Goal: Contribute content: Contribute content

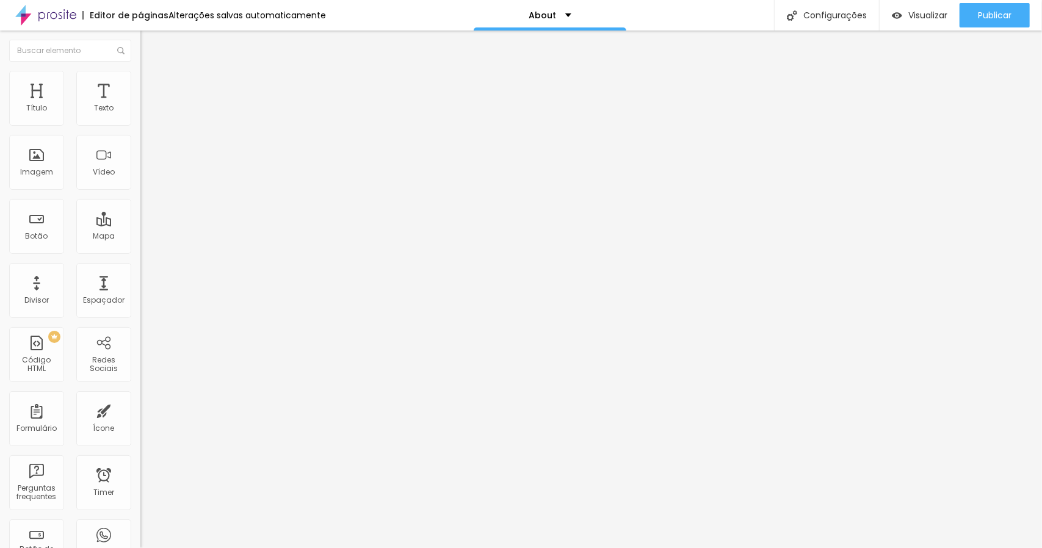
click at [140, 105] on span "Adicionar imagem" at bounding box center [179, 100] width 79 height 10
click at [140, 164] on img at bounding box center [144, 160] width 9 height 9
click at [140, 146] on div "Alinhamento" at bounding box center [210, 142] width 140 height 7
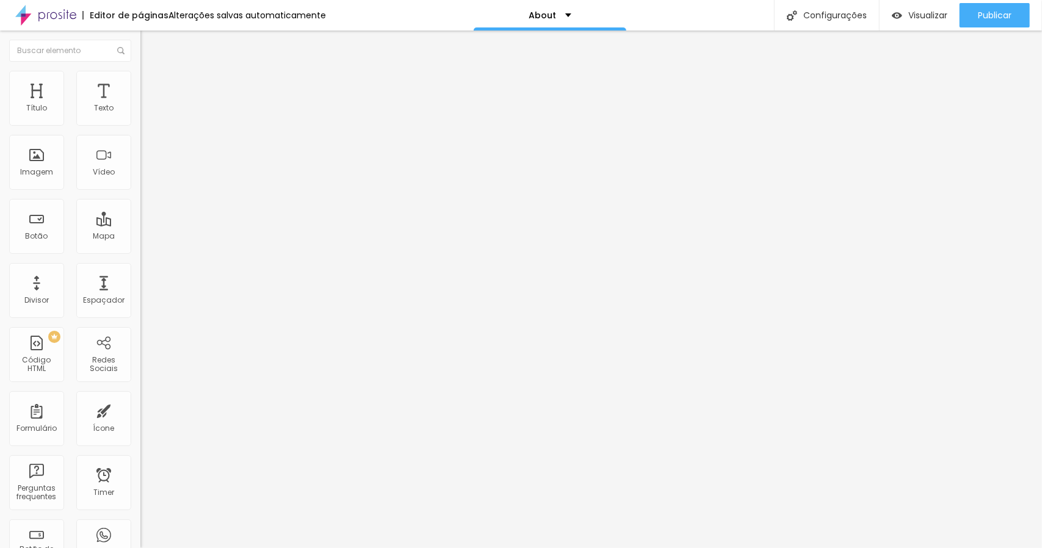
click at [140, 104] on div "Trocar imagem" at bounding box center [210, 99] width 140 height 9
click at [151, 84] on span "Estilo" at bounding box center [160, 79] width 19 height 10
type input "95"
type input "90"
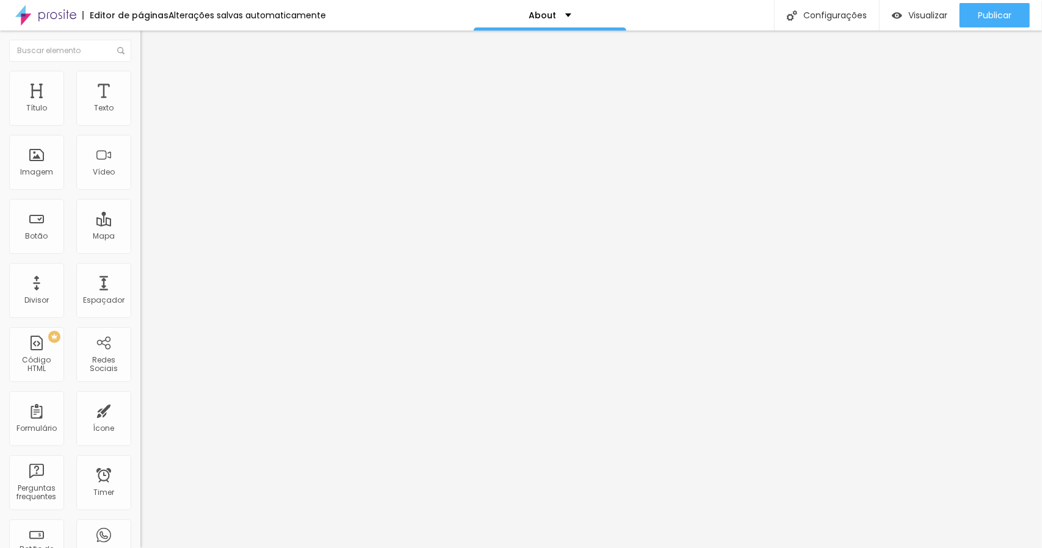
type input "90"
type input "85"
type input "80"
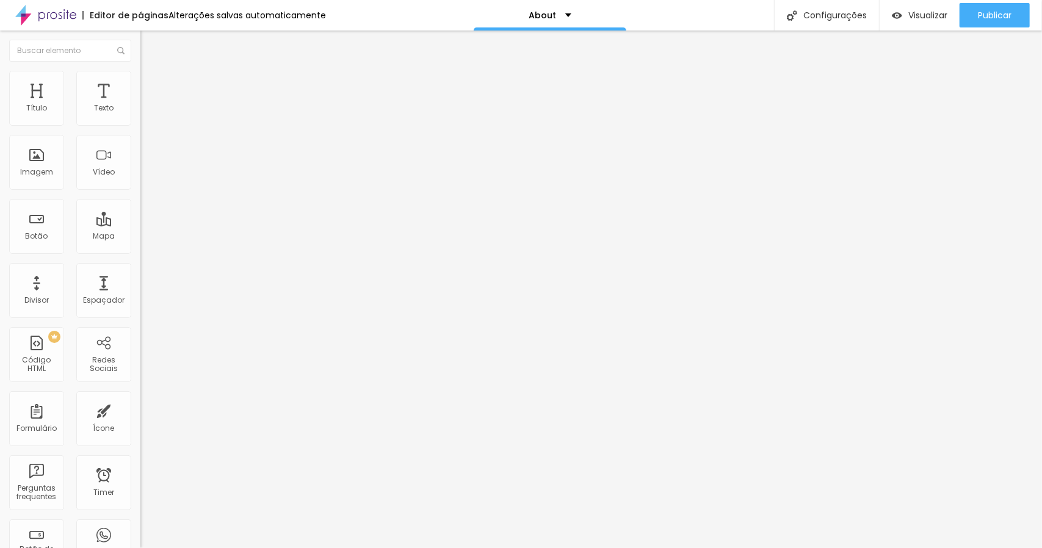
type input "75"
type input "70"
type input "65"
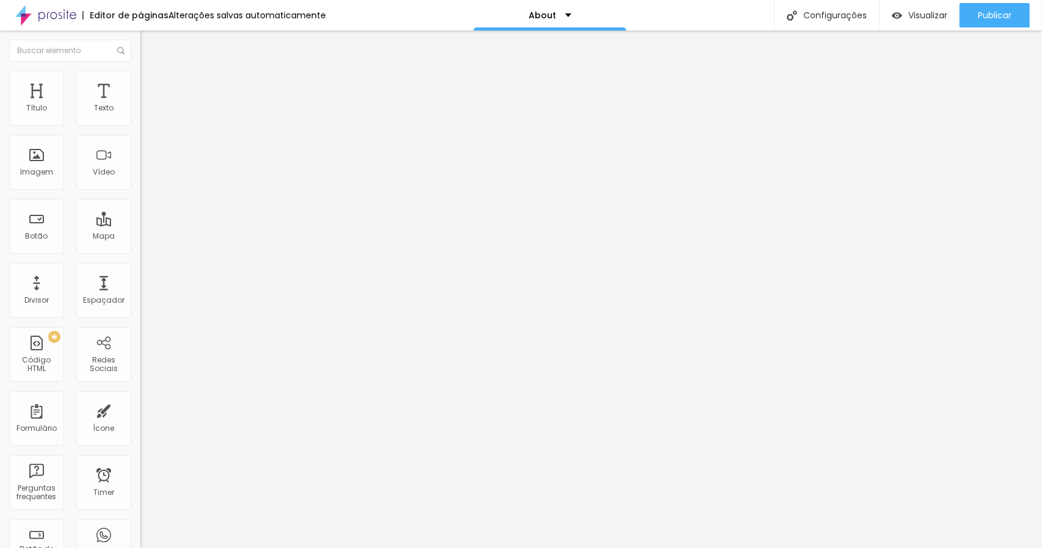
type input "65"
type input "60"
type input "55"
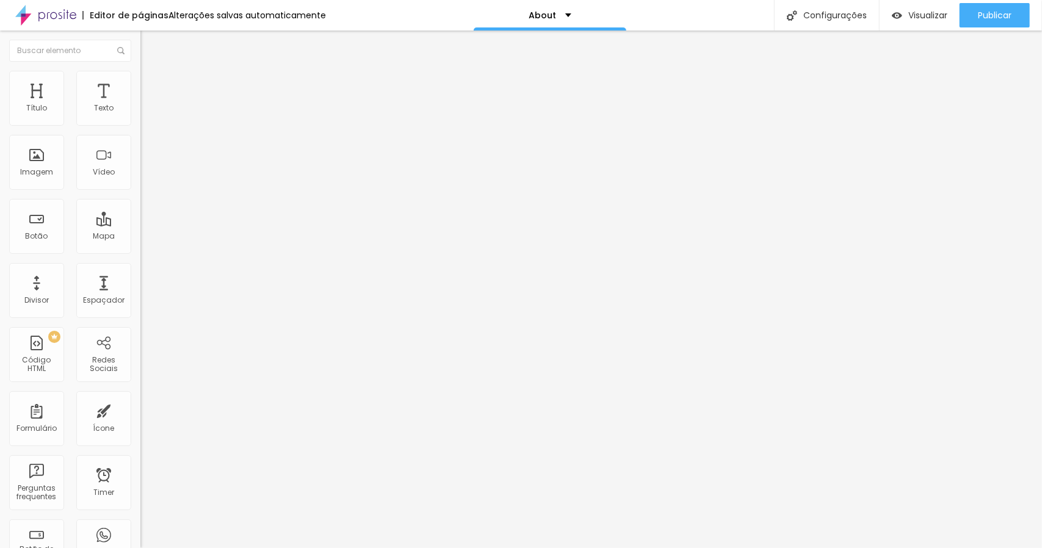
type input "50"
type input "45"
type input "50"
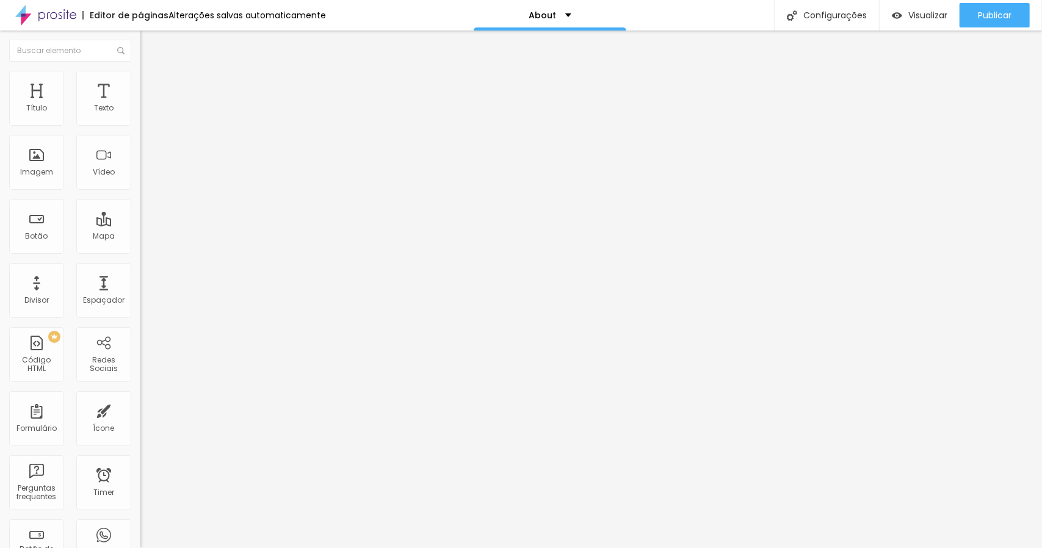
type input "50"
type input "55"
type input "60"
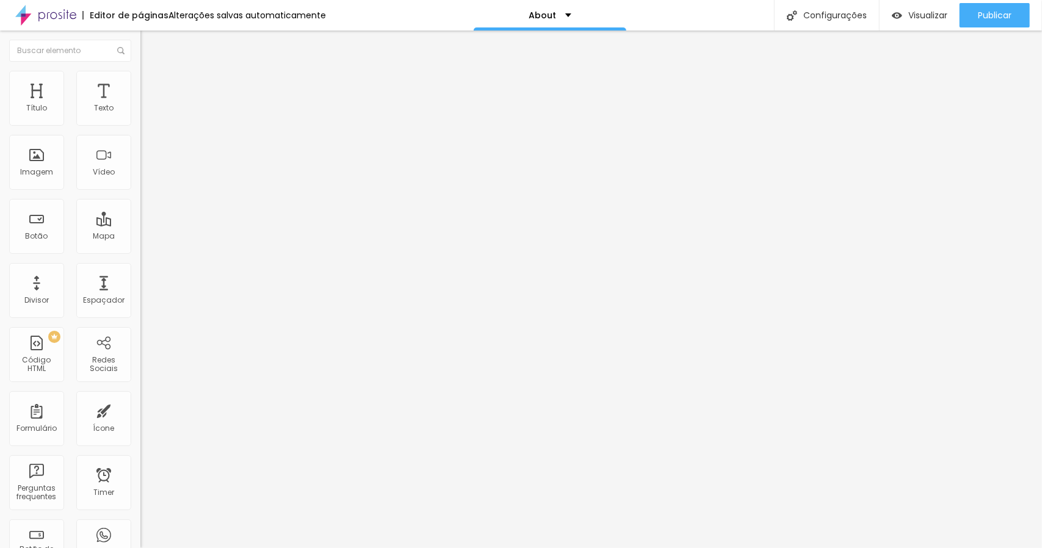
type input "65"
type input "70"
type input "90"
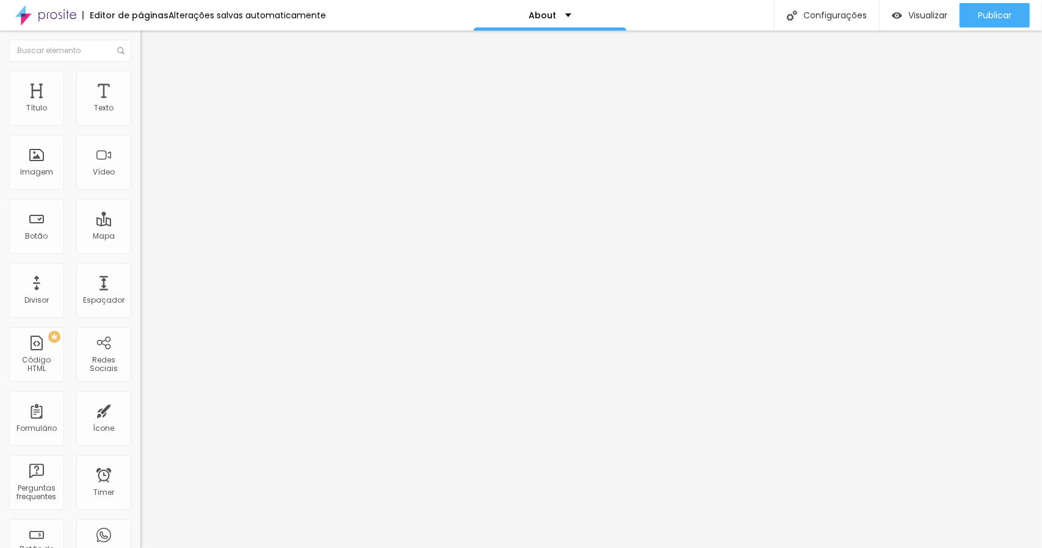
type input "90"
type input "95"
type input "100"
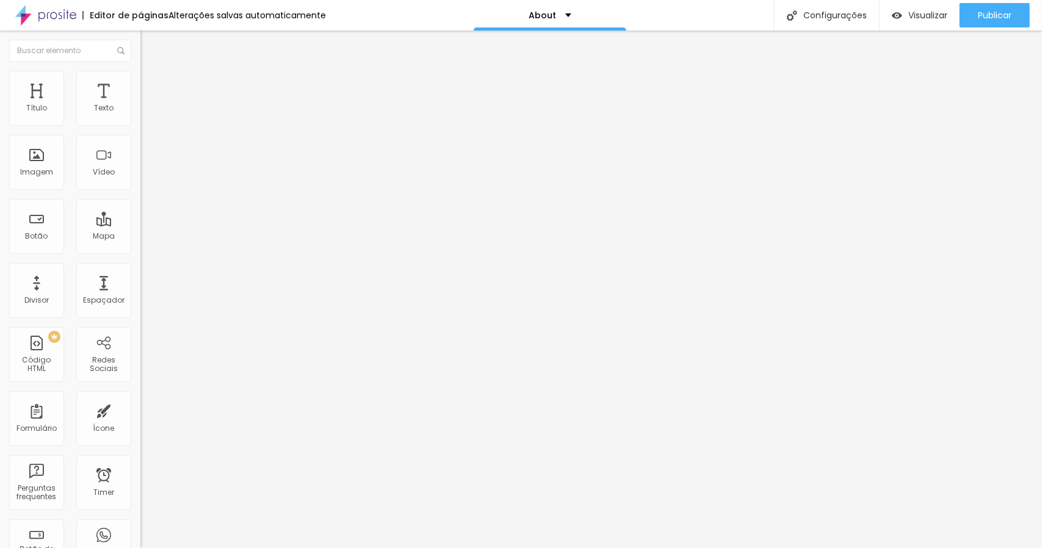
drag, startPoint x: 84, startPoint y: 134, endPoint x: 234, endPoint y: 134, distance: 149.5
click at [219, 125] on input "range" at bounding box center [179, 120] width 79 height 10
type input "143"
type input "144"
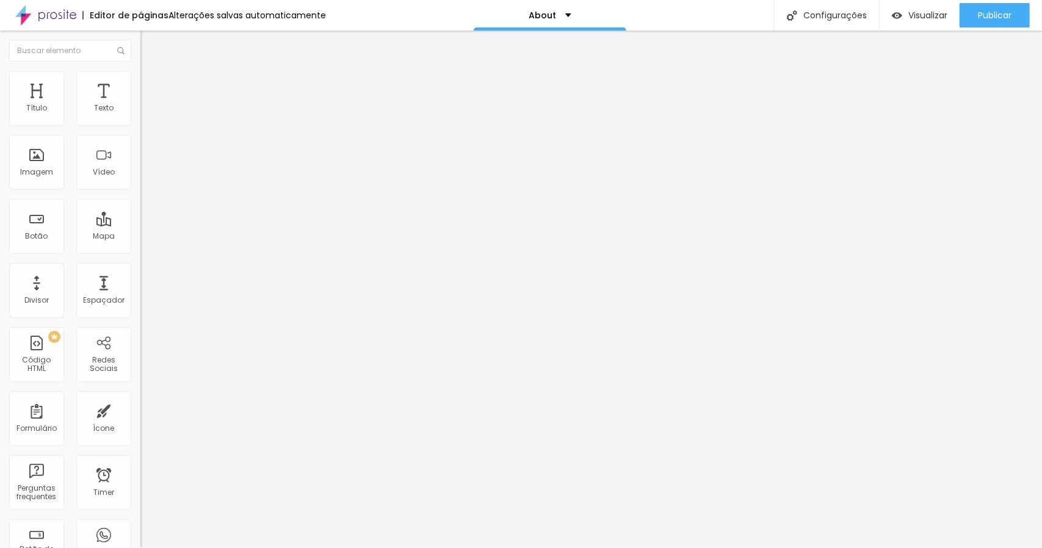
type input "144"
type input "149"
type input "153"
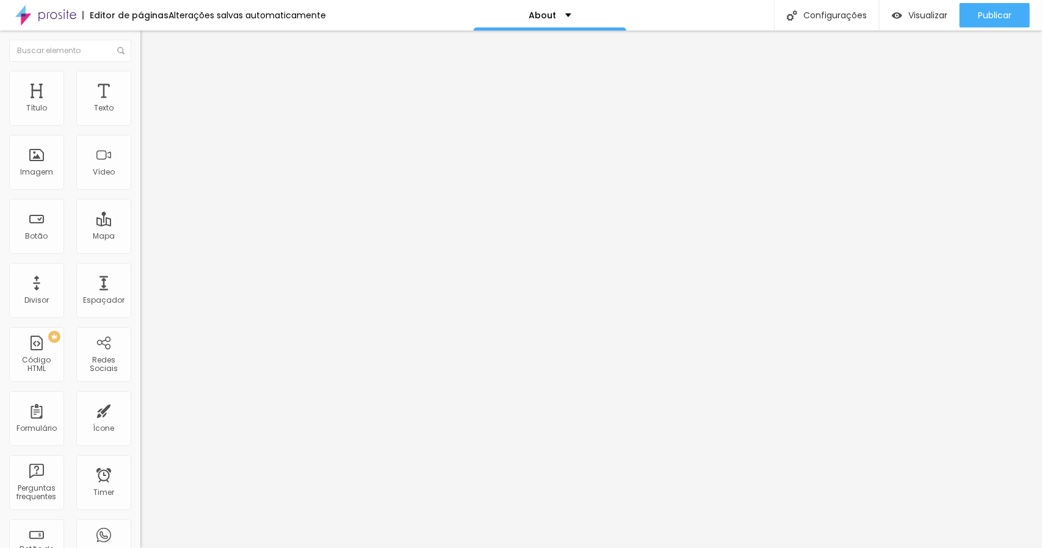
type input "157"
type input "161"
type input "165"
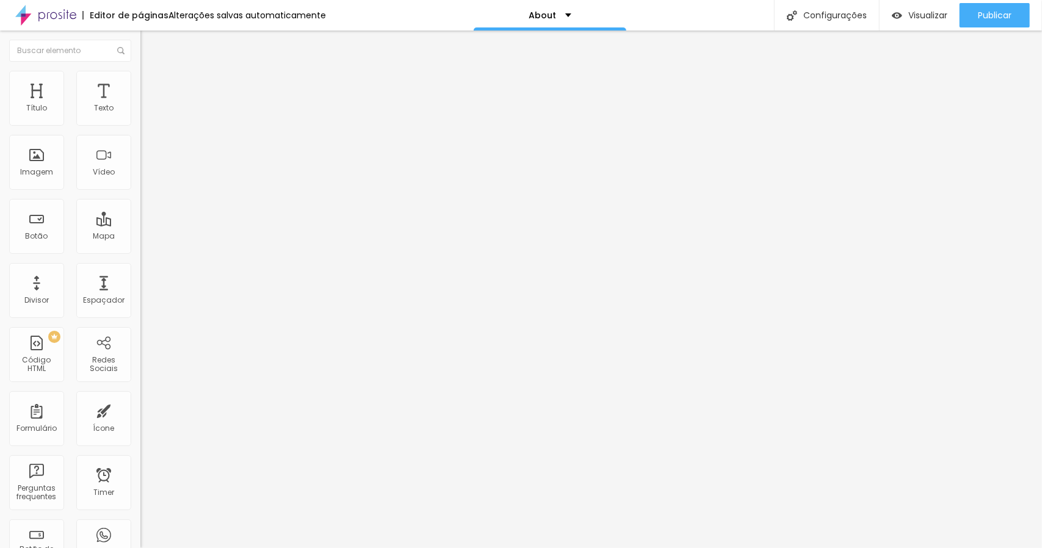
type input "165"
type input "167"
type input "170"
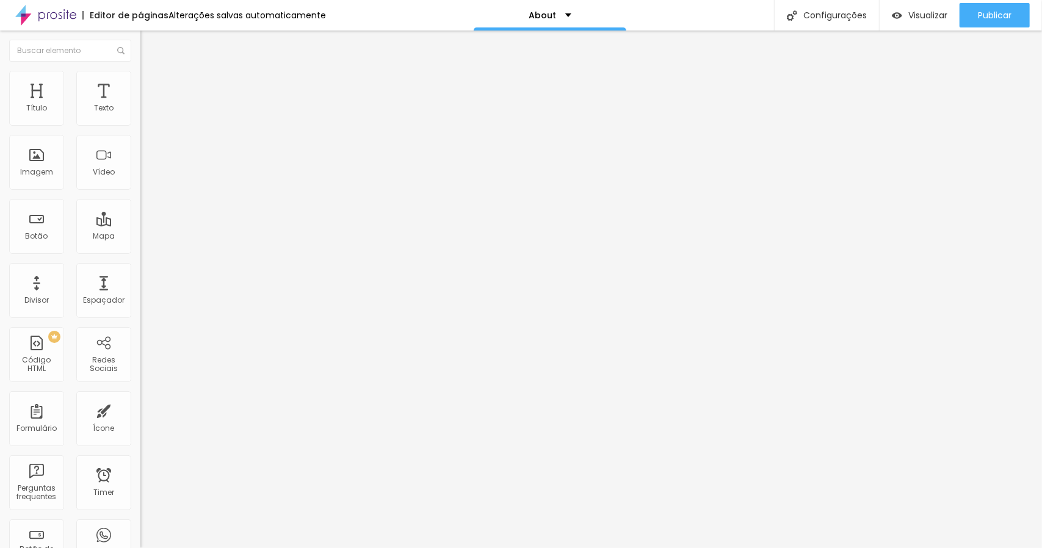
type input "171"
type input "174"
type input "178"
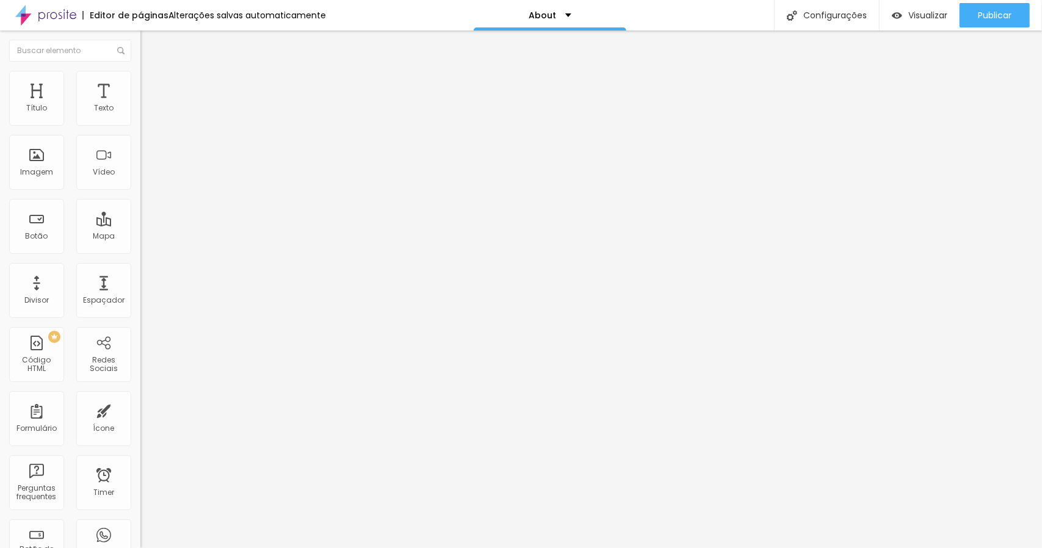
type input "178"
type input "180"
type input "181"
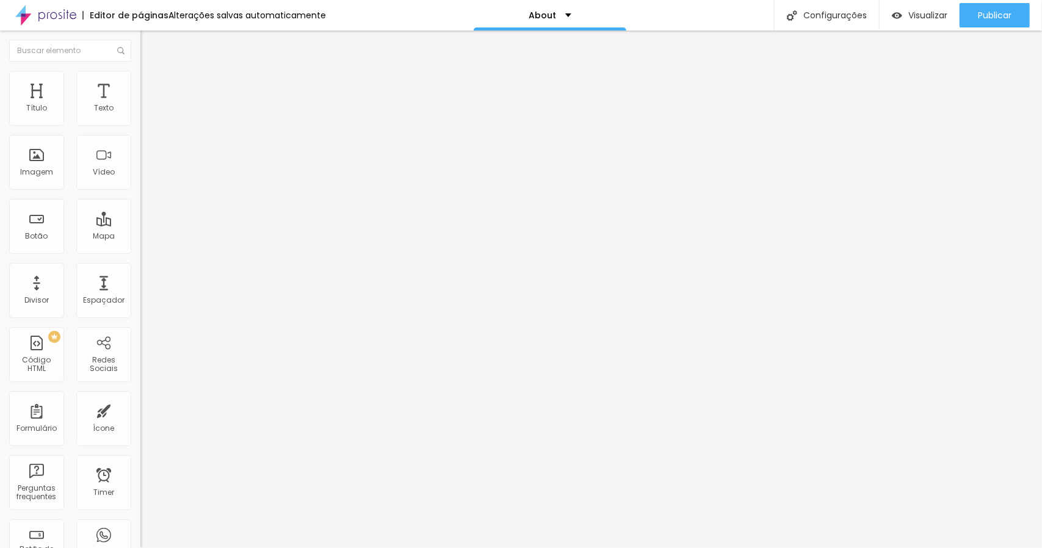
type input "186"
type input "192"
type input "198"
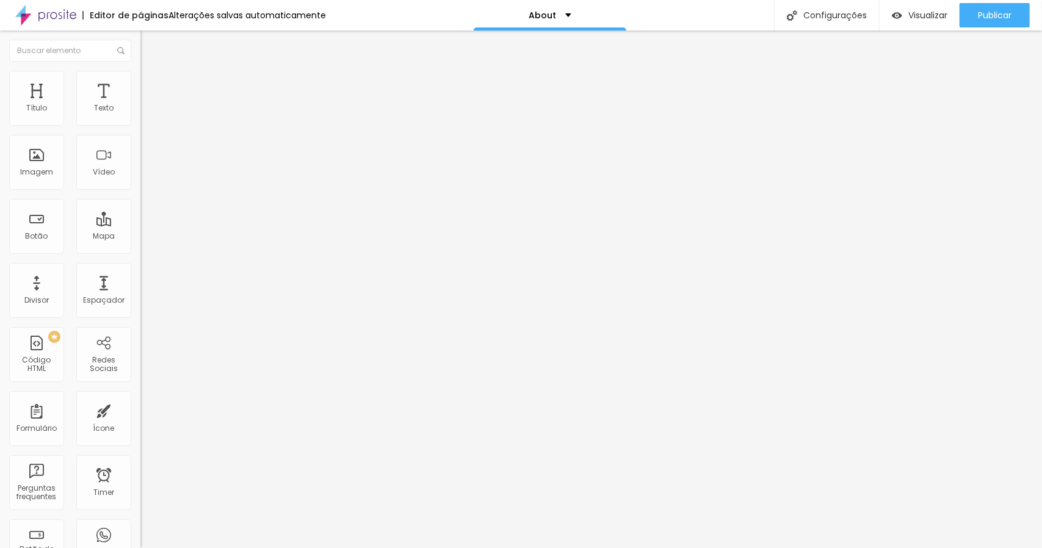
type input "198"
type input "199"
type input "200"
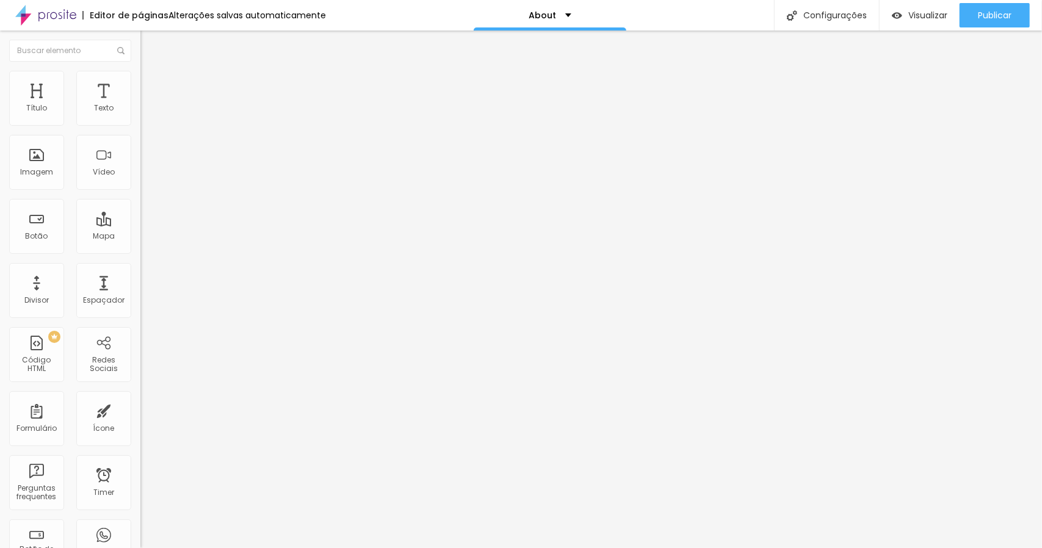
type input "186"
type input "168"
type input "145"
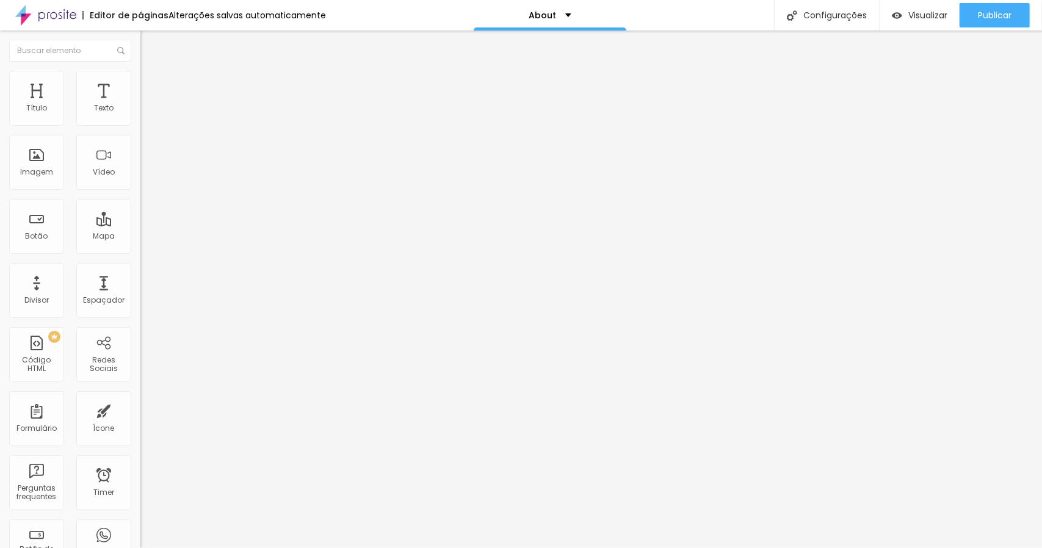
type input "145"
type input "97"
type input "71"
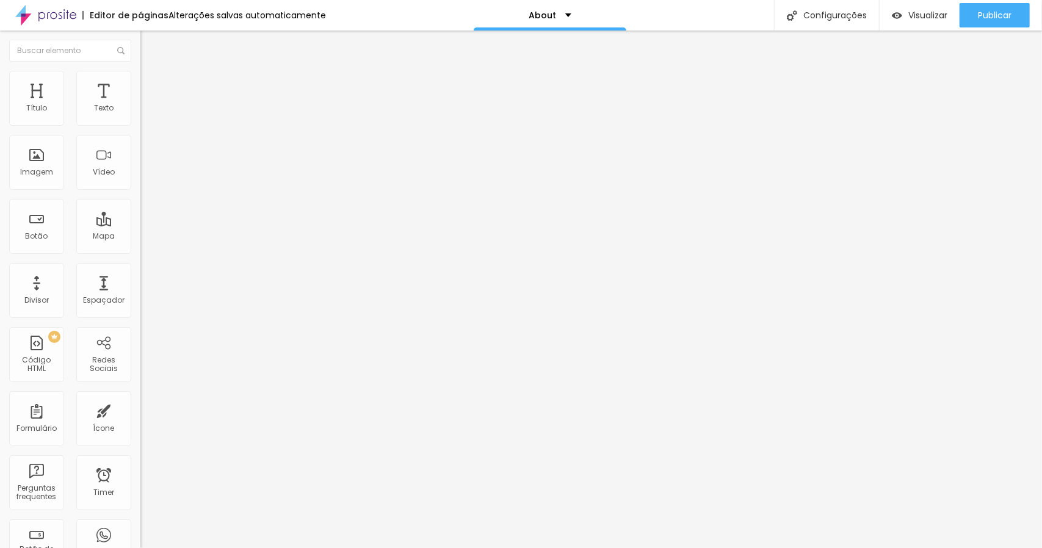
type input "49"
type input "27"
type input "9"
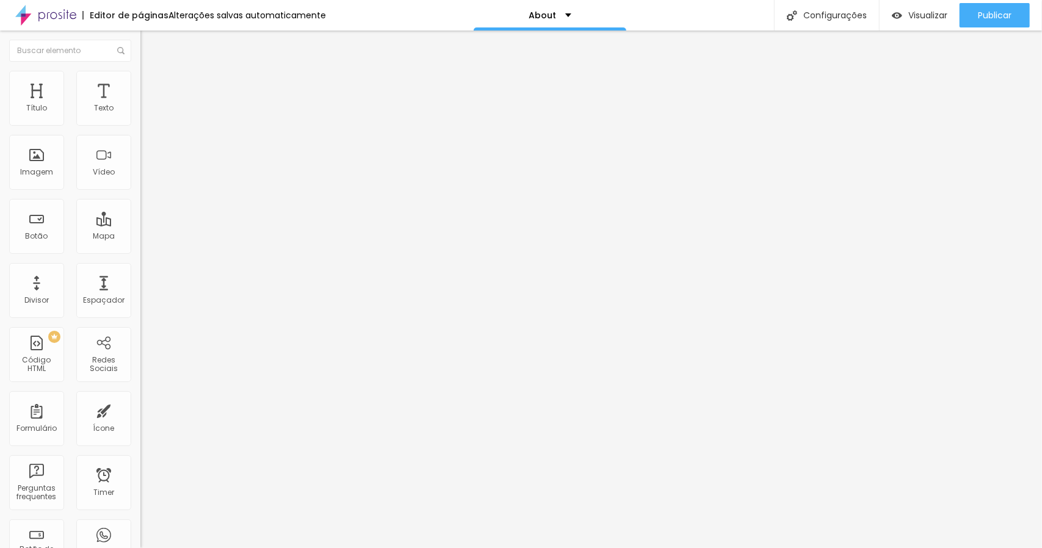
type input "9"
type input "0"
drag, startPoint x: 95, startPoint y: 151, endPoint x: 0, endPoint y: 153, distance: 95.2
type input "0"
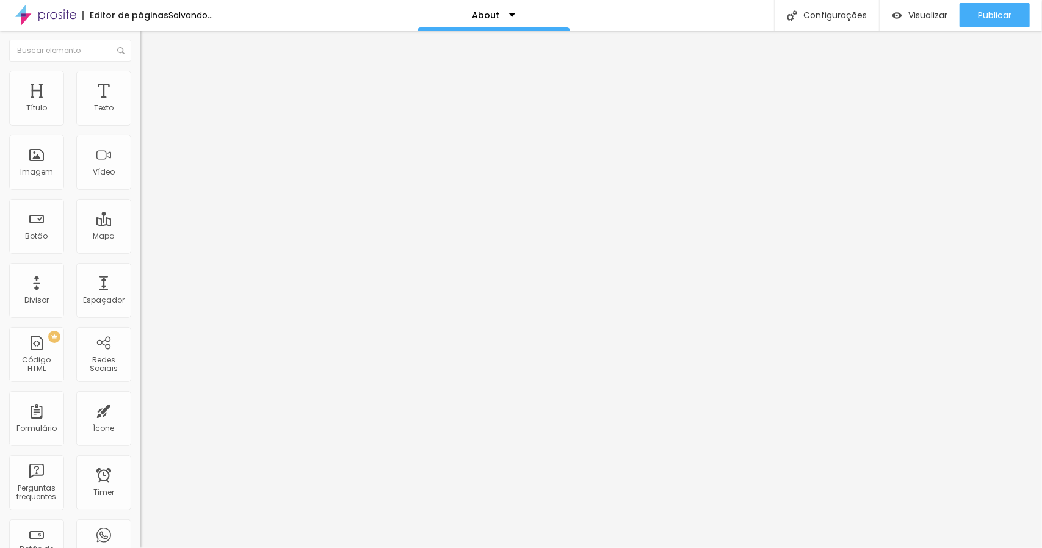
click at [140, 268] on input "range" at bounding box center [179, 273] width 79 height 10
click at [151, 86] on span "Avançado" at bounding box center [171, 91] width 40 height 10
click at [140, 71] on li "Conteúdo" at bounding box center [210, 65] width 140 height 12
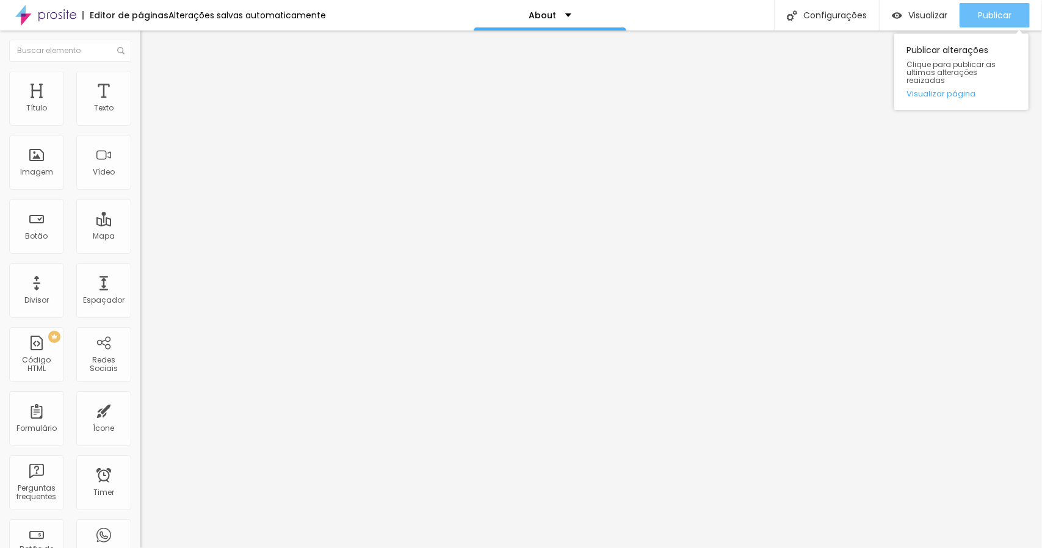
click at [1007, 4] on div "Publicar" at bounding box center [995, 15] width 34 height 24
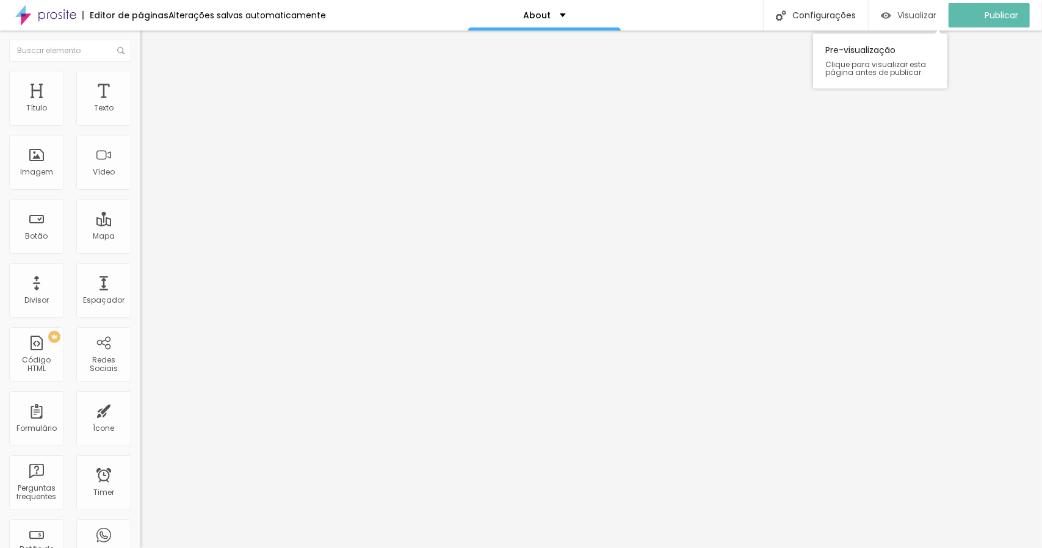
click at [914, 21] on div "Visualizar" at bounding box center [909, 15] width 56 height 24
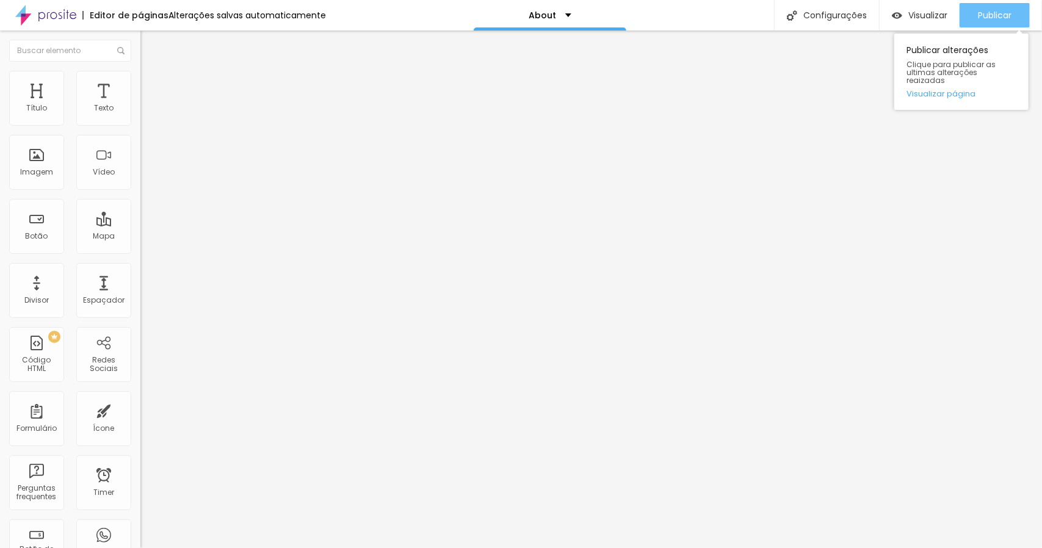
click at [981, 15] on span "Publicar" at bounding box center [995, 15] width 34 height 10
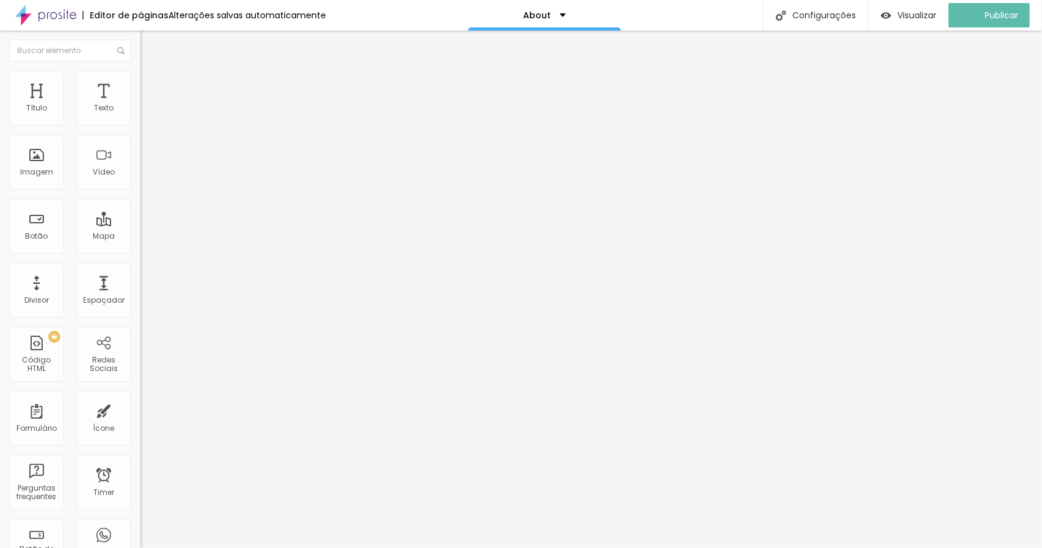
click at [150, 46] on div "Editar Imagem" at bounding box center [191, 45] width 82 height 10
click at [140, 79] on ul "Conteúdo Estilo Avançado" at bounding box center [210, 77] width 140 height 37
click at [140, 79] on li "Estilo" at bounding box center [210, 77] width 140 height 12
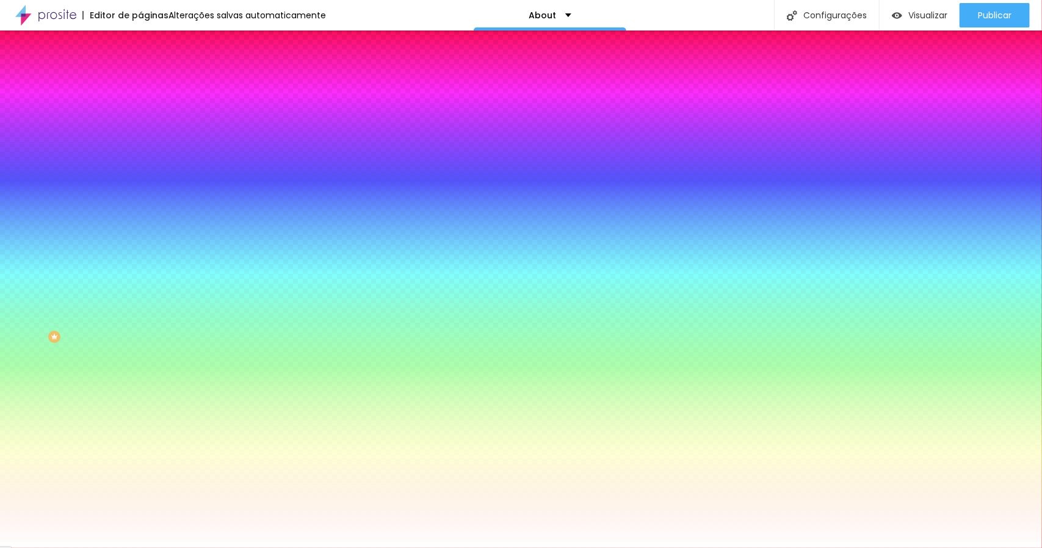
click at [140, 83] on li "Avançado" at bounding box center [210, 89] width 140 height 12
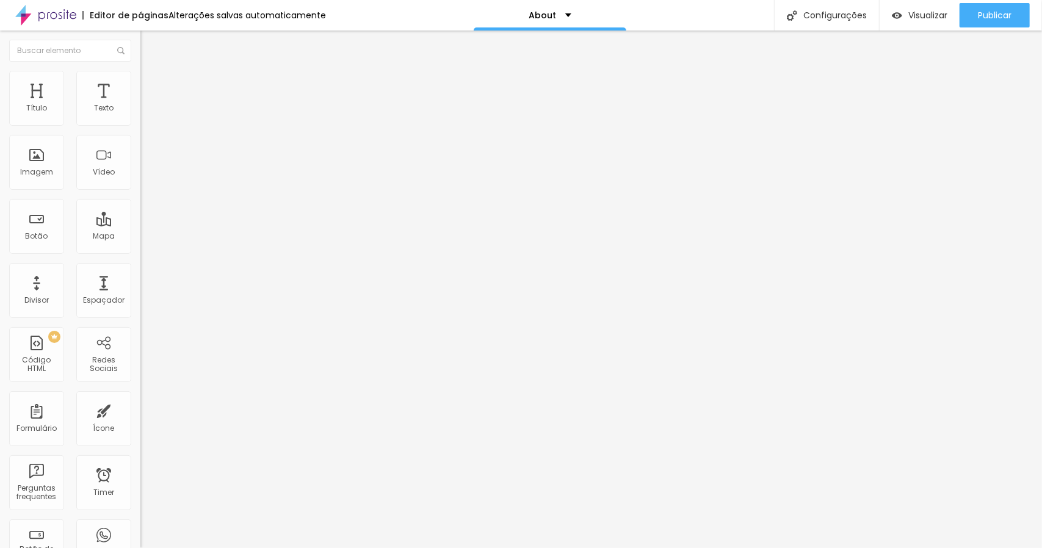
click at [140, 70] on img at bounding box center [145, 64] width 11 height 11
click at [140, 52] on button "Editar Coluna" at bounding box center [210, 45] width 140 height 28
click at [43, 180] on div "Imagem" at bounding box center [36, 162] width 55 height 55
click at [35, 181] on div "Imagem" at bounding box center [36, 162] width 55 height 55
click at [140, 110] on div "Modo Encaixotado Encaixotado Completo" at bounding box center [210, 112] width 140 height 34
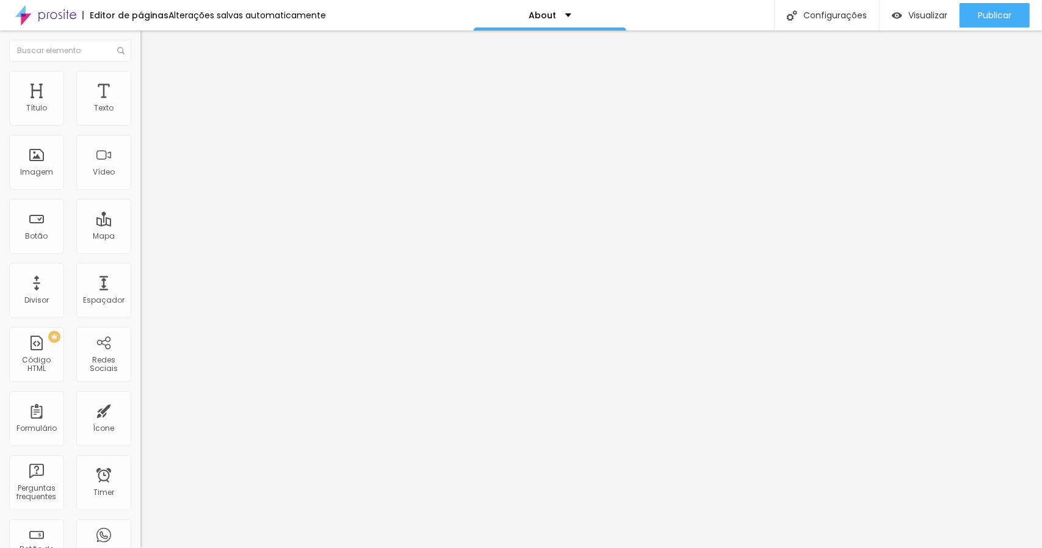
click at [140, 111] on span "Encaixotado" at bounding box center [164, 106] width 48 height 10
click at [140, 130] on span "Completo" at bounding box center [158, 125] width 37 height 10
click at [140, 105] on span "Adicionar imagem" at bounding box center [179, 100] width 79 height 10
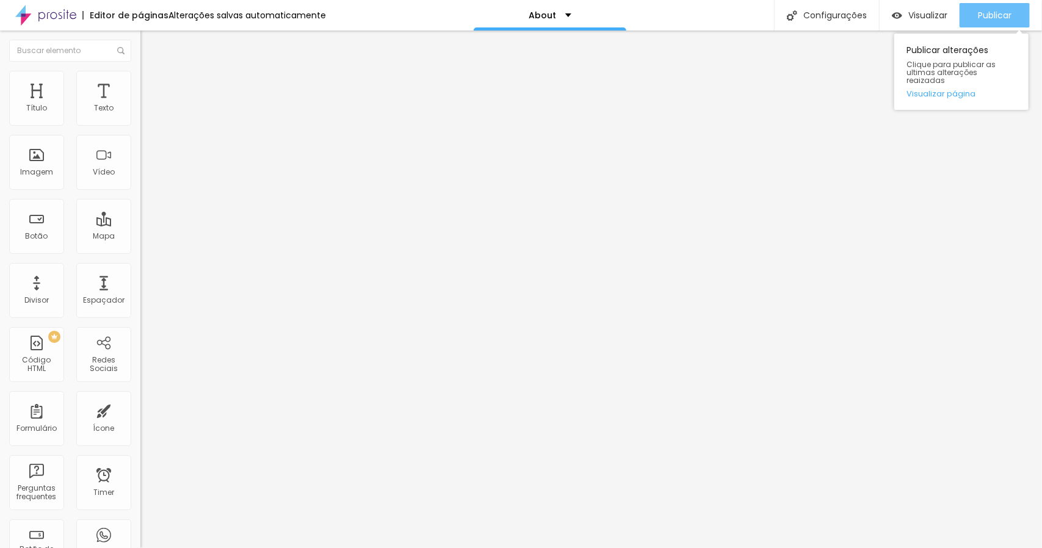
click at [1009, 10] on span "Publicar" at bounding box center [995, 15] width 34 height 10
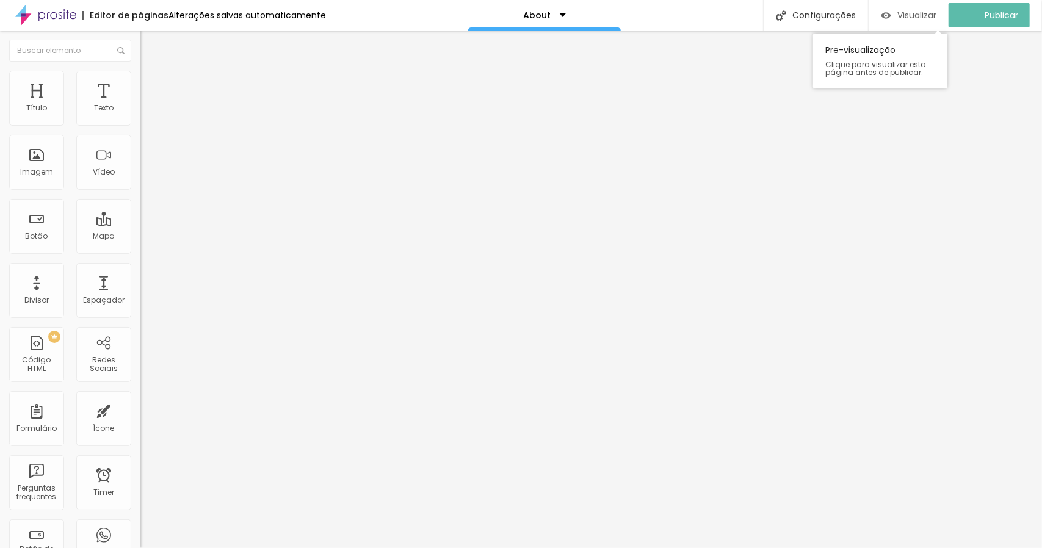
click at [907, 16] on span "Visualizar" at bounding box center [916, 15] width 39 height 10
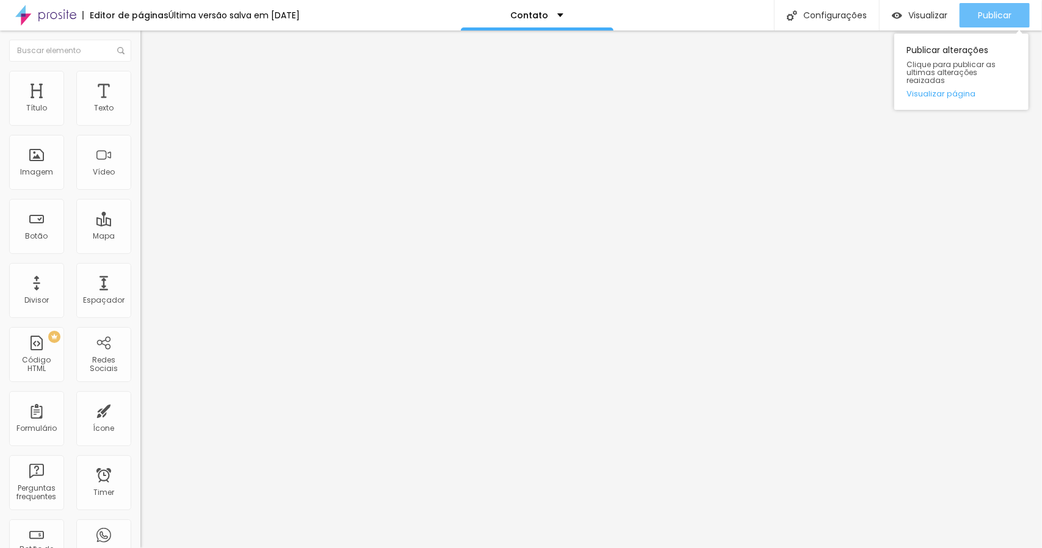
click at [982, 17] on span "Publicar" at bounding box center [995, 15] width 34 height 10
